Goal: Browse casually

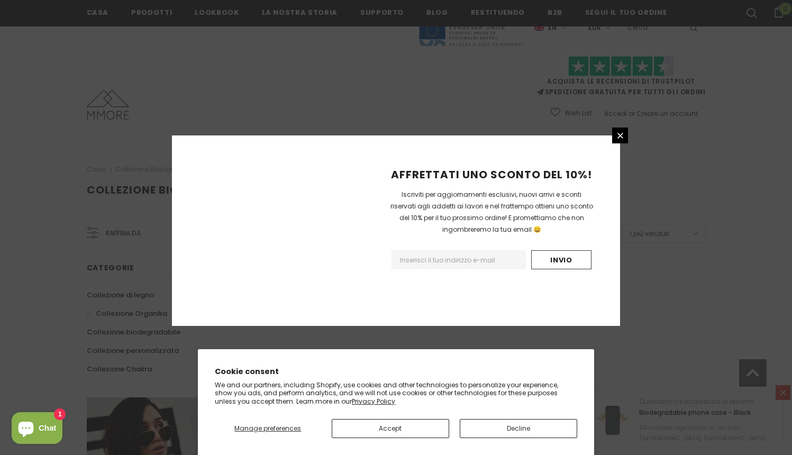
scroll to position [630, 0]
